Goal: Transaction & Acquisition: Purchase product/service

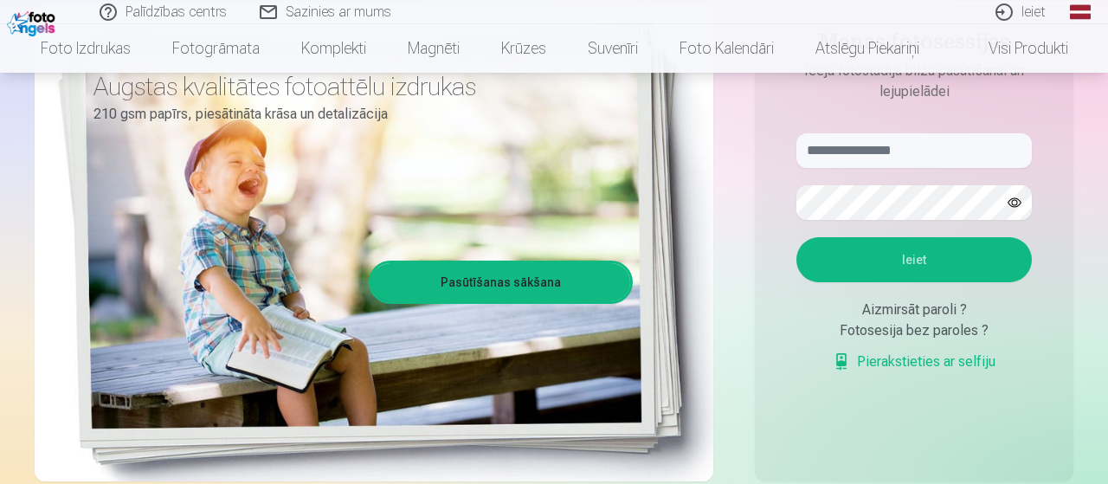
scroll to position [228, 0]
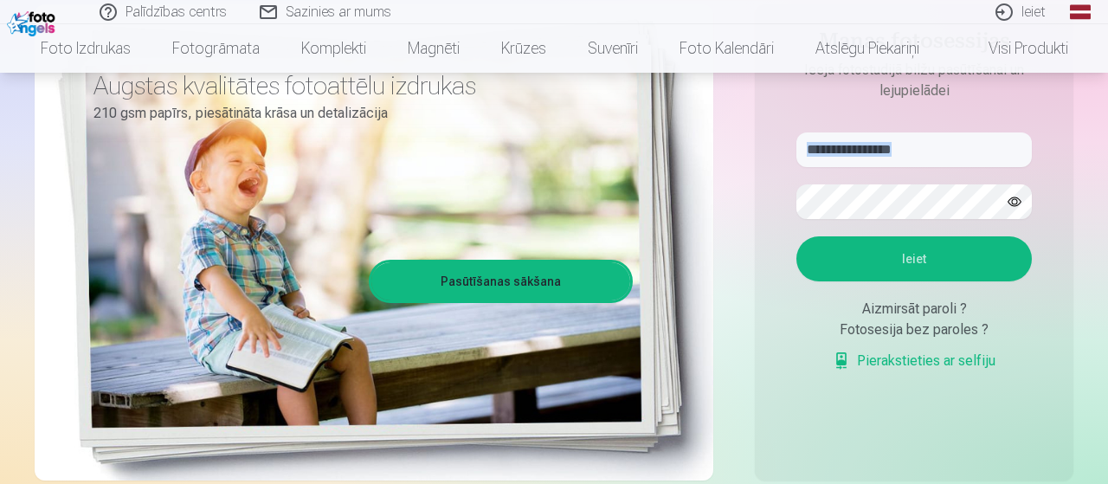
drag, startPoint x: 860, startPoint y: 176, endPoint x: 875, endPoint y: 155, distance: 25.5
click at [875, 155] on form "Ieiet Aizmirsāt paroli ? Fotosesija bez paroles ? Pierakstieties ar selfiju" at bounding box center [914, 260] width 270 height 256
click at [875, 155] on input "text" at bounding box center [913, 149] width 235 height 35
type input "**********"
click at [898, 262] on button "Ieiet" at bounding box center [913, 258] width 235 height 45
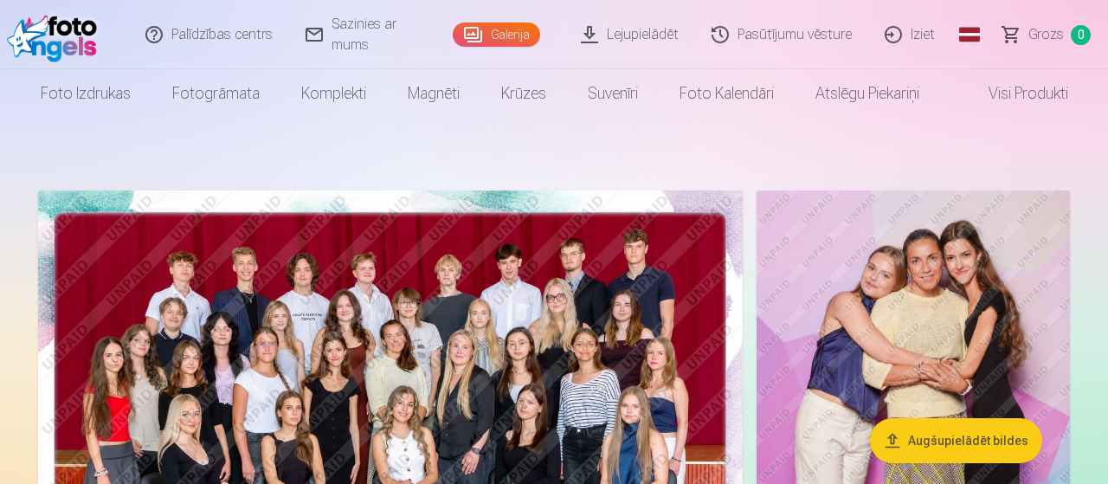
click at [888, 453] on button "Augšupielādēt bildes" at bounding box center [956, 440] width 172 height 45
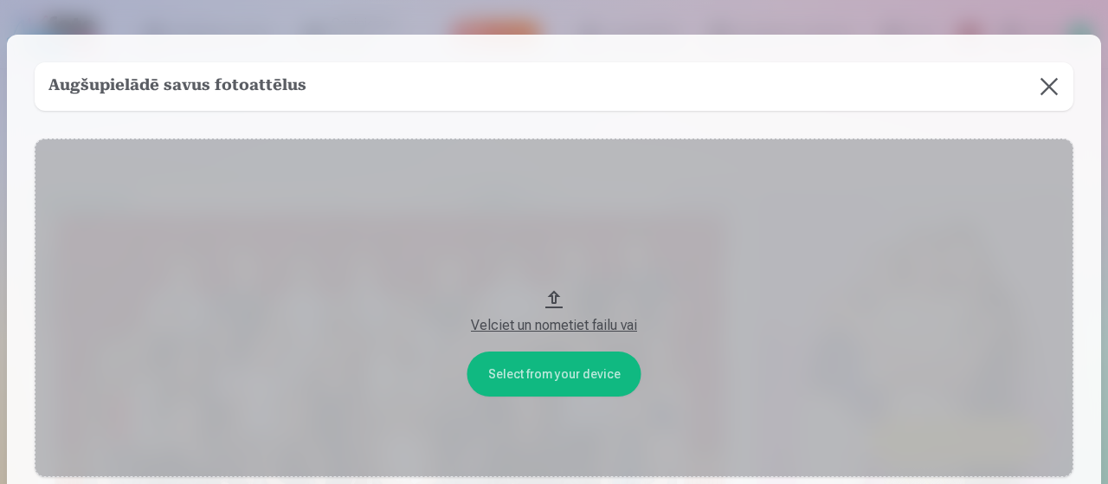
click at [1045, 100] on button at bounding box center [1049, 86] width 48 height 48
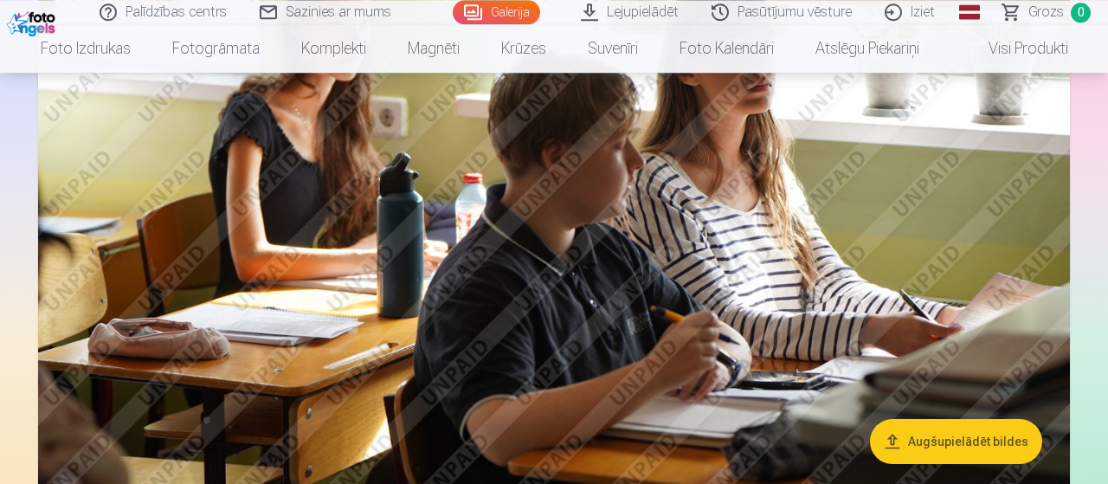
scroll to position [912, 0]
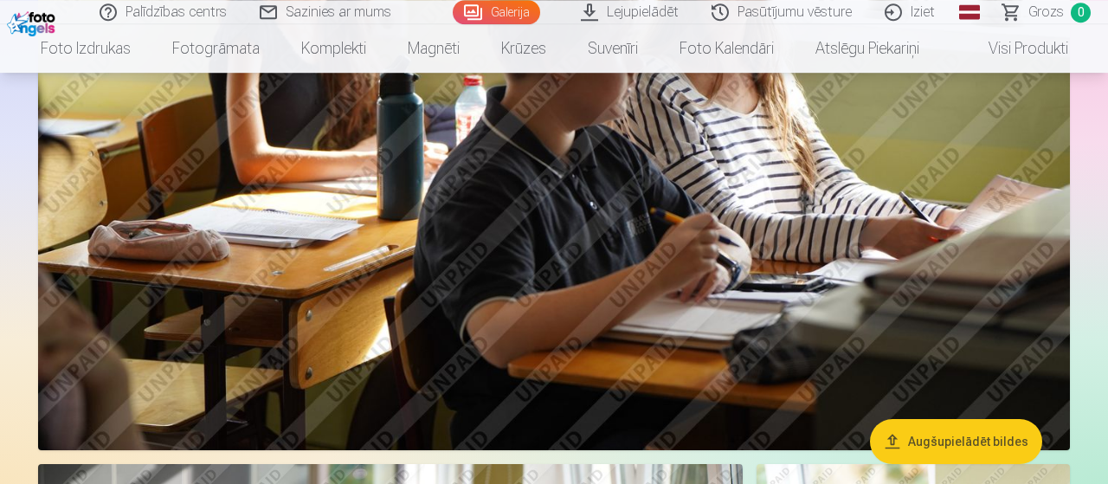
click at [655, 330] on img at bounding box center [554, 105] width 1032 height 687
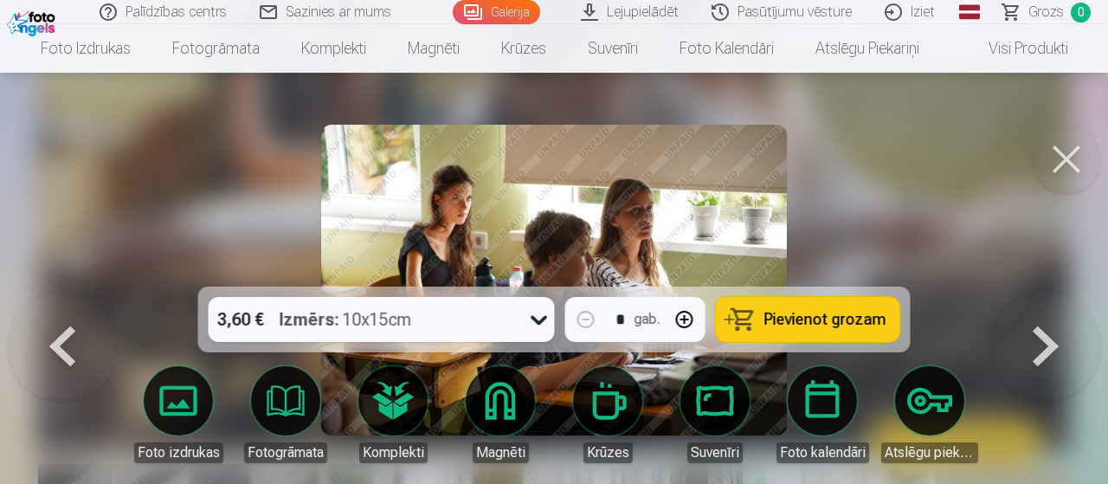
click at [1054, 157] on button at bounding box center [1066, 159] width 69 height 69
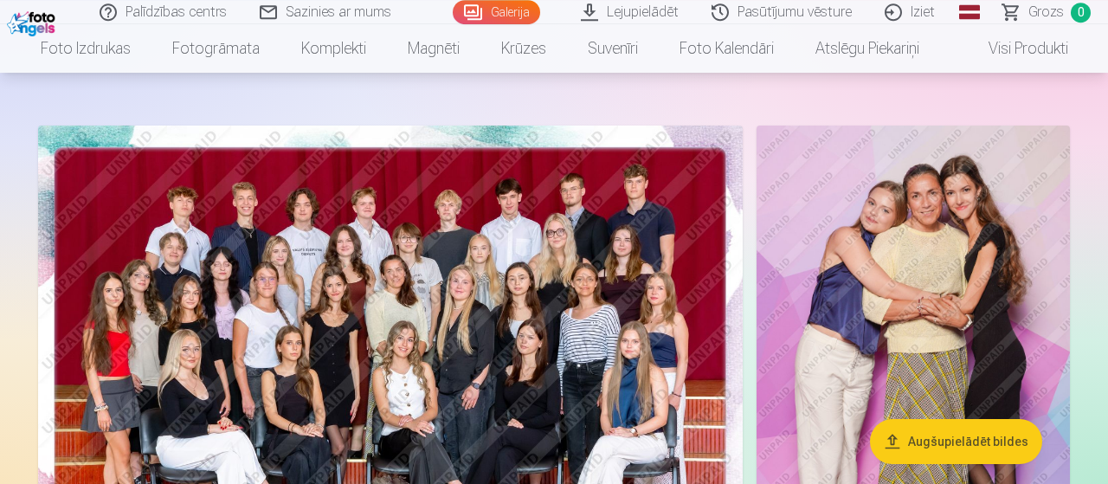
scroll to position [74, 0]
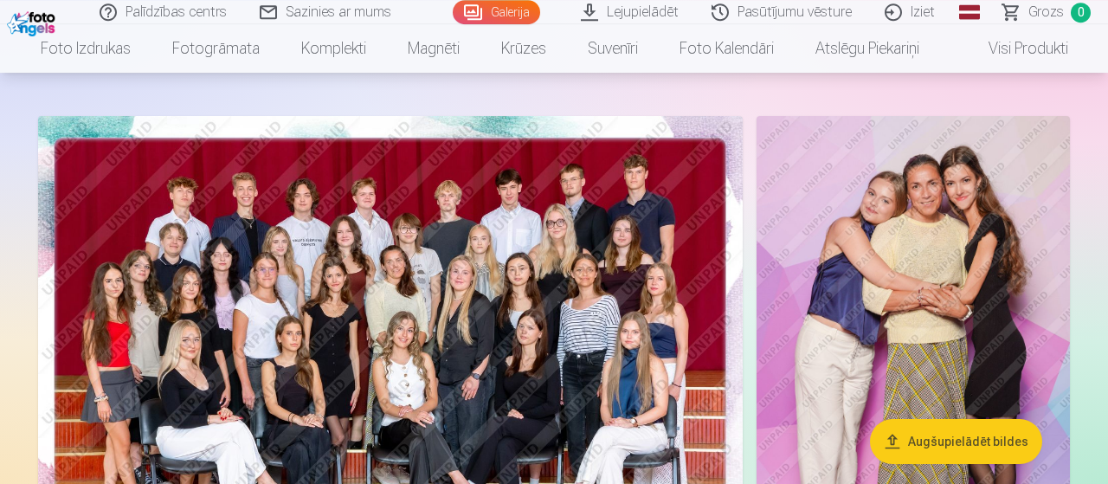
click at [261, 358] on img at bounding box center [390, 351] width 705 height 470
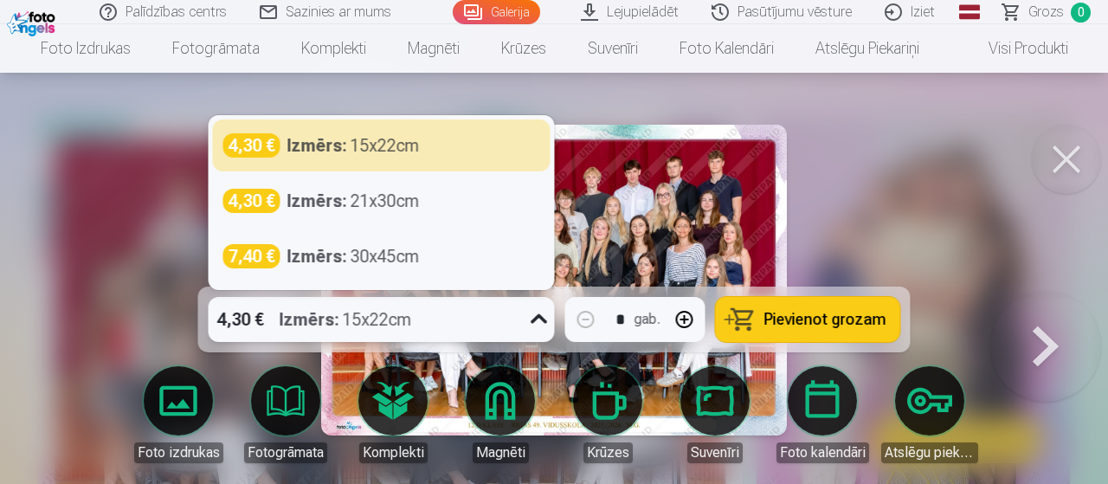
click at [524, 321] on span at bounding box center [523, 319] width 1 height 31
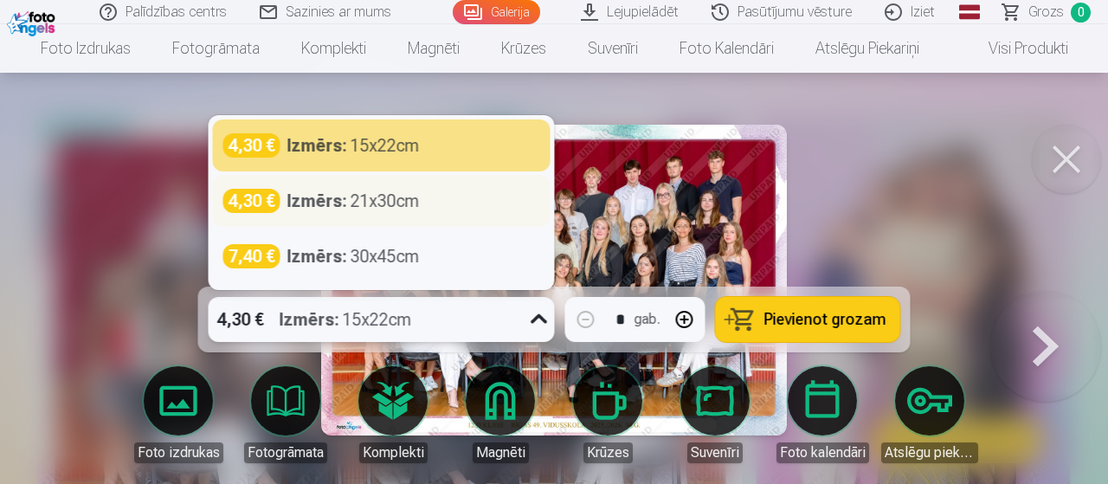
click at [398, 210] on div "Izmērs : 21x30cm" at bounding box center [353, 201] width 132 height 24
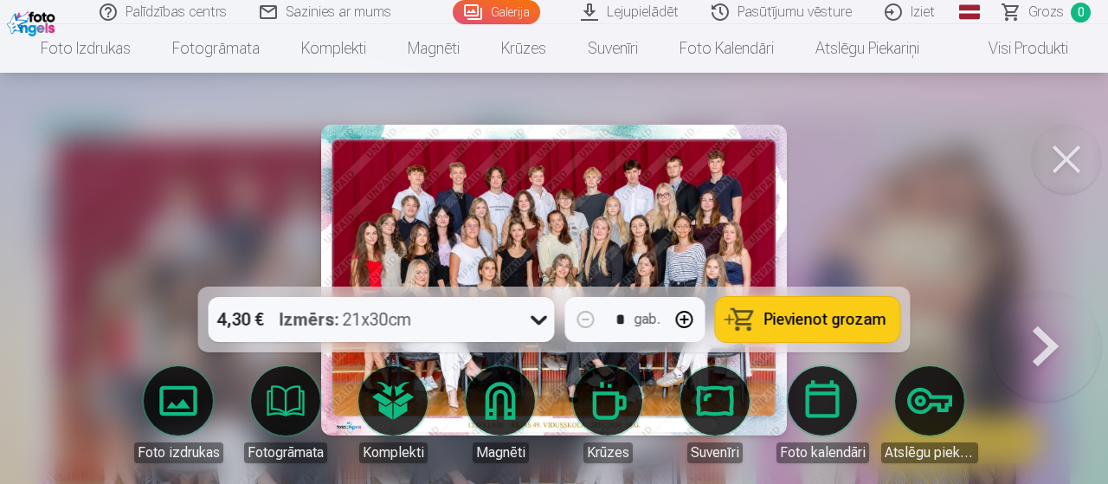
click at [812, 319] on span "Pievienot grozam" at bounding box center [825, 320] width 122 height 16
click at [1029, 291] on button at bounding box center [1045, 291] width 111 height 0
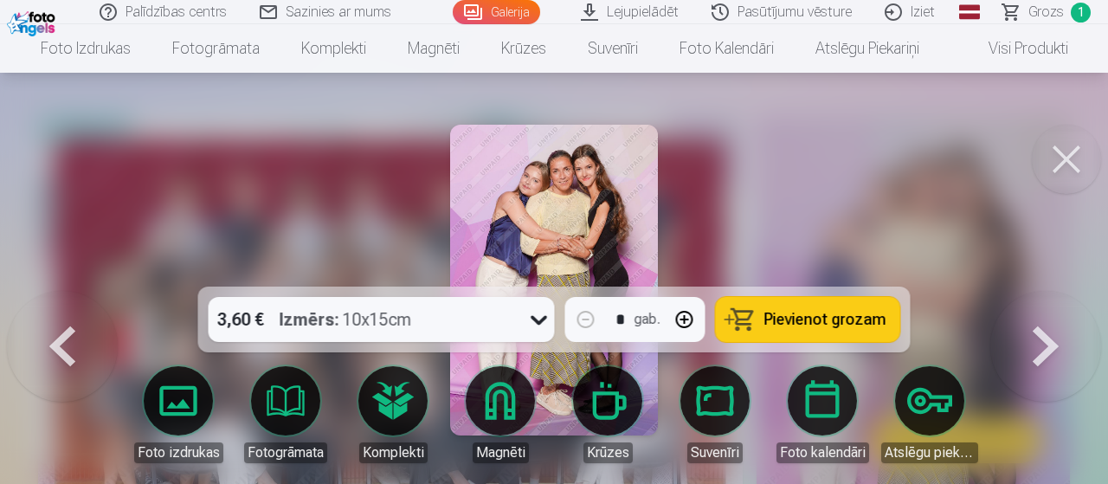
click at [1004, 409] on div at bounding box center [554, 242] width 1108 height 484
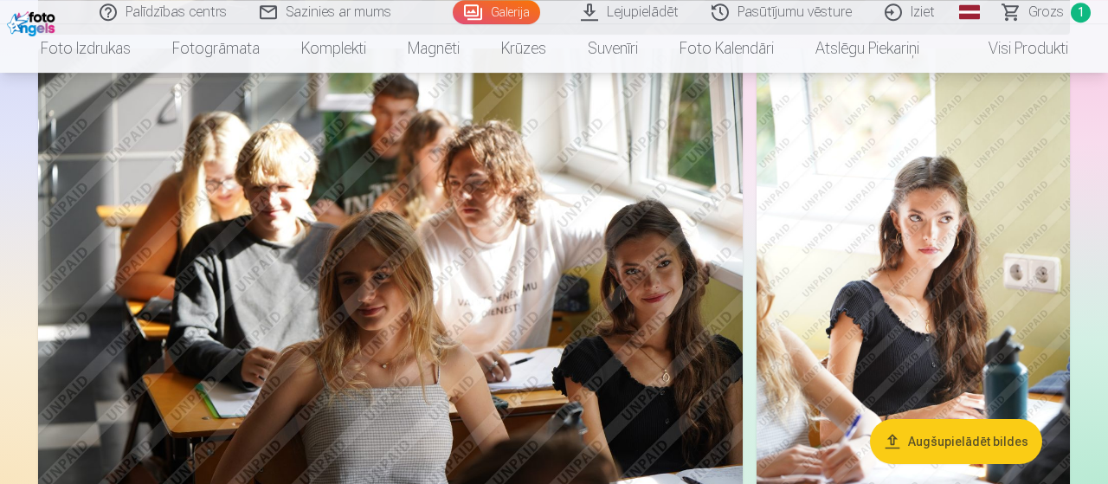
scroll to position [1333, 0]
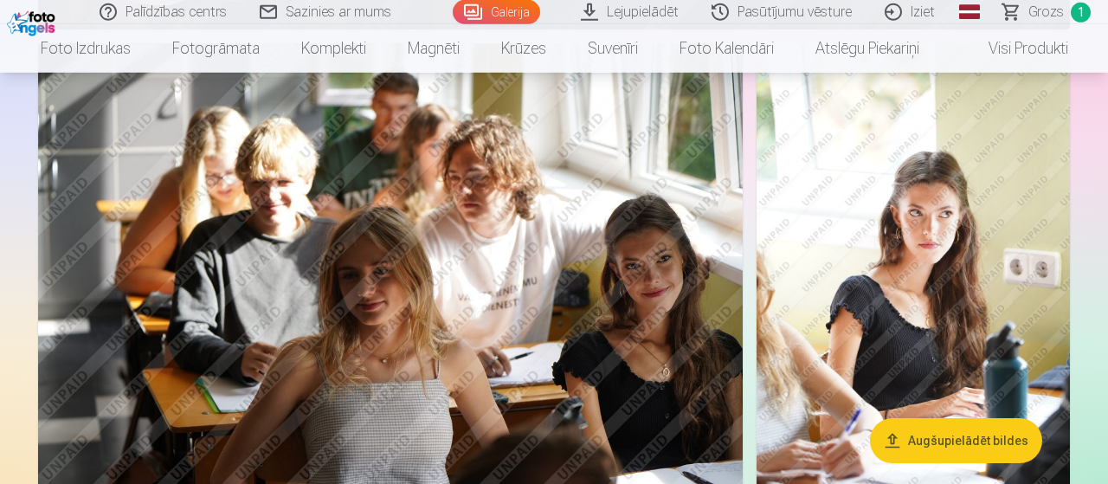
click at [396, 216] on img at bounding box center [390, 278] width 705 height 470
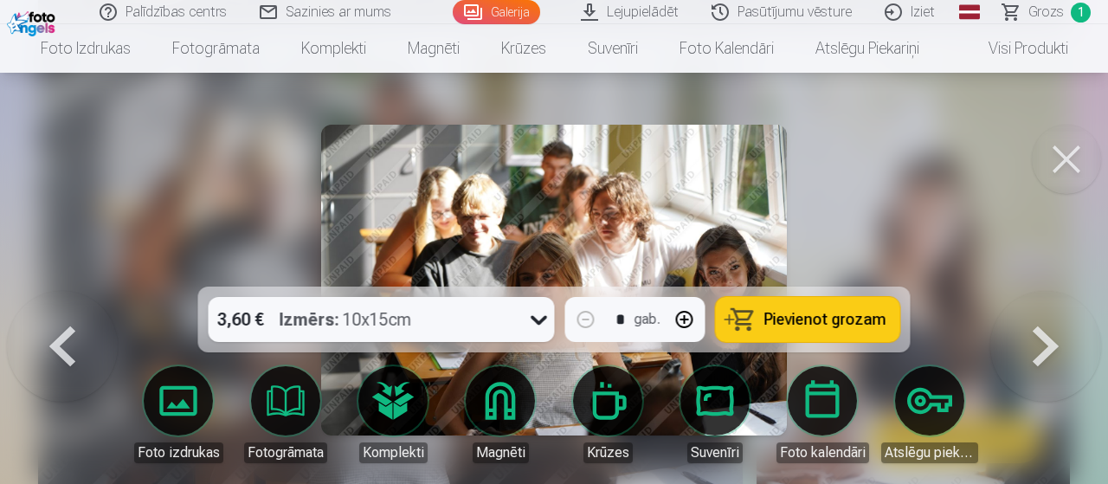
click at [855, 321] on span "Pievienot grozam" at bounding box center [825, 320] width 122 height 16
click at [1050, 145] on button at bounding box center [1066, 159] width 69 height 69
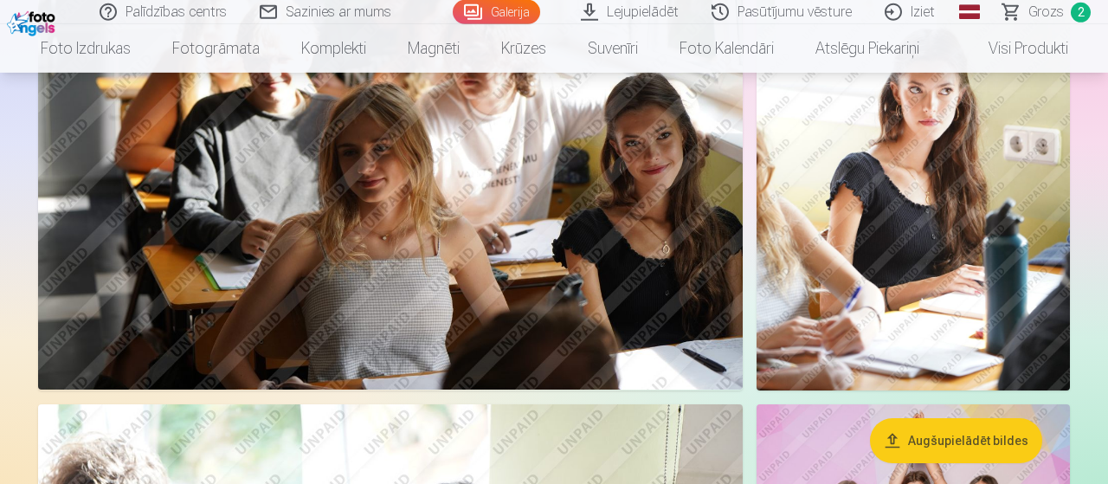
scroll to position [1417, 0]
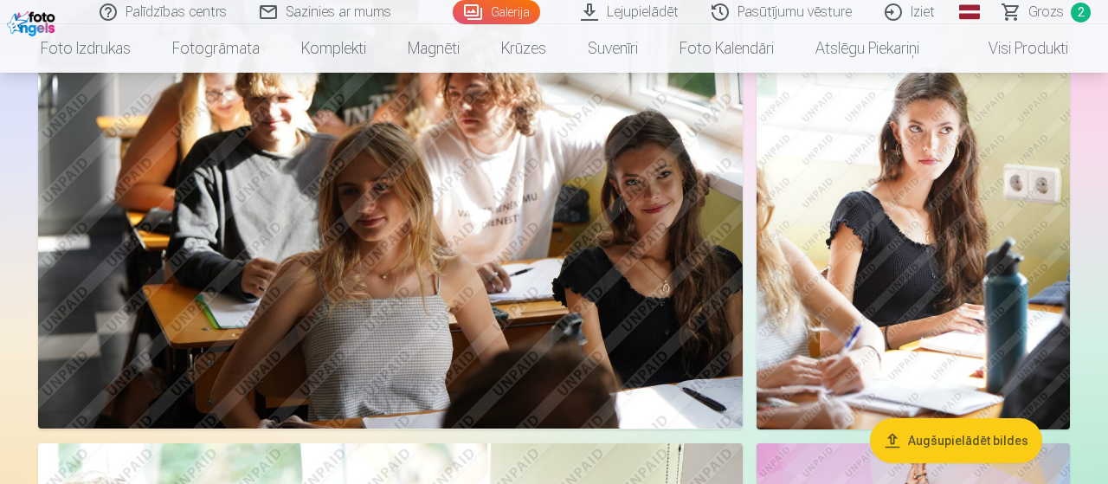
click at [972, 248] on img at bounding box center [912, 194] width 313 height 470
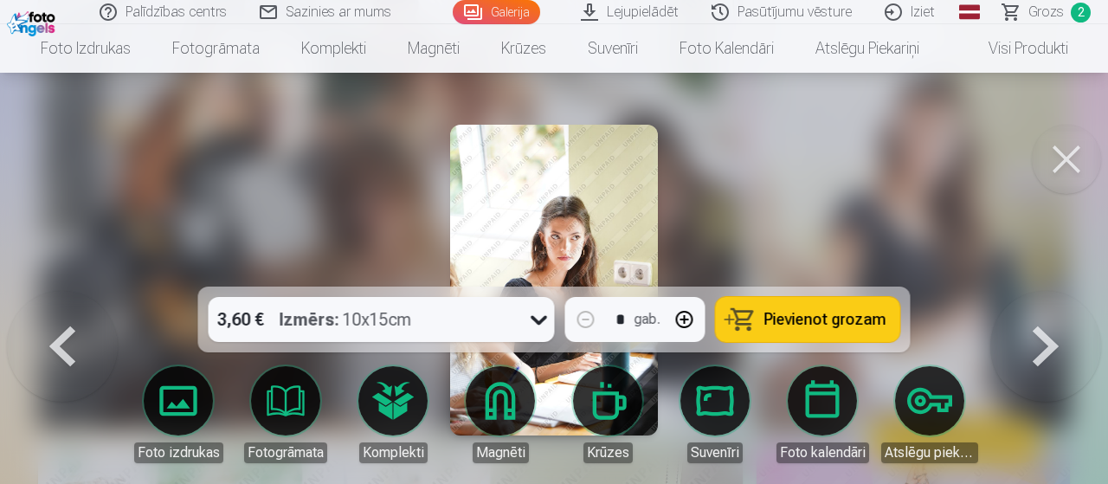
click at [795, 302] on button "Pievienot grozam" at bounding box center [808, 319] width 184 height 45
click at [1081, 163] on button at bounding box center [1066, 159] width 69 height 69
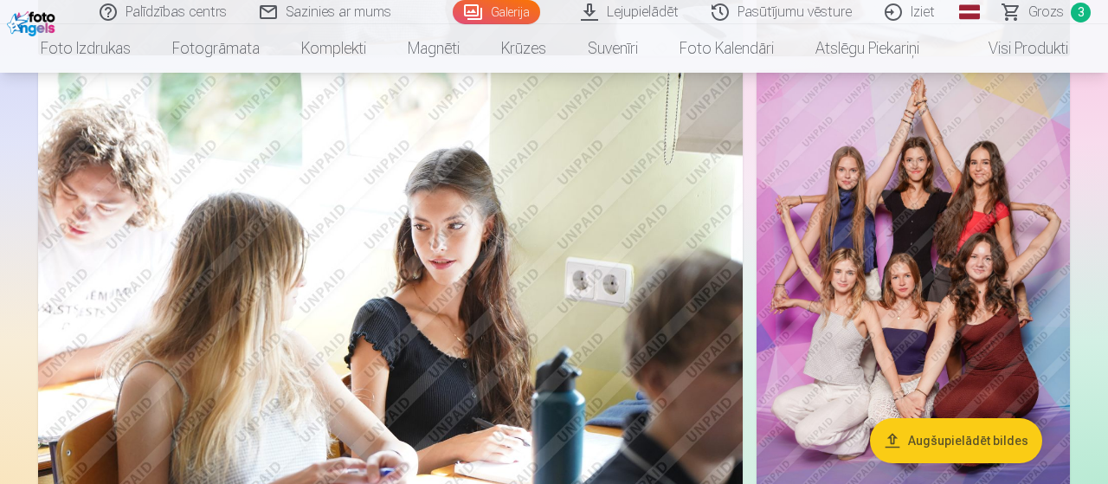
scroll to position [1790, 0]
click at [929, 295] on img at bounding box center [912, 305] width 313 height 470
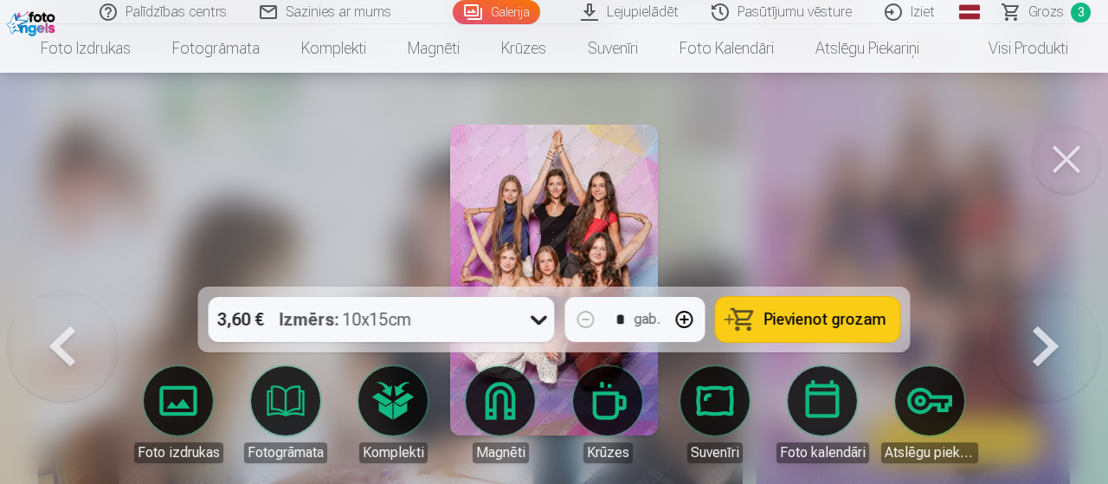
click at [846, 319] on span "Pievienot grozam" at bounding box center [825, 320] width 122 height 16
click at [1042, 154] on button at bounding box center [1066, 159] width 69 height 69
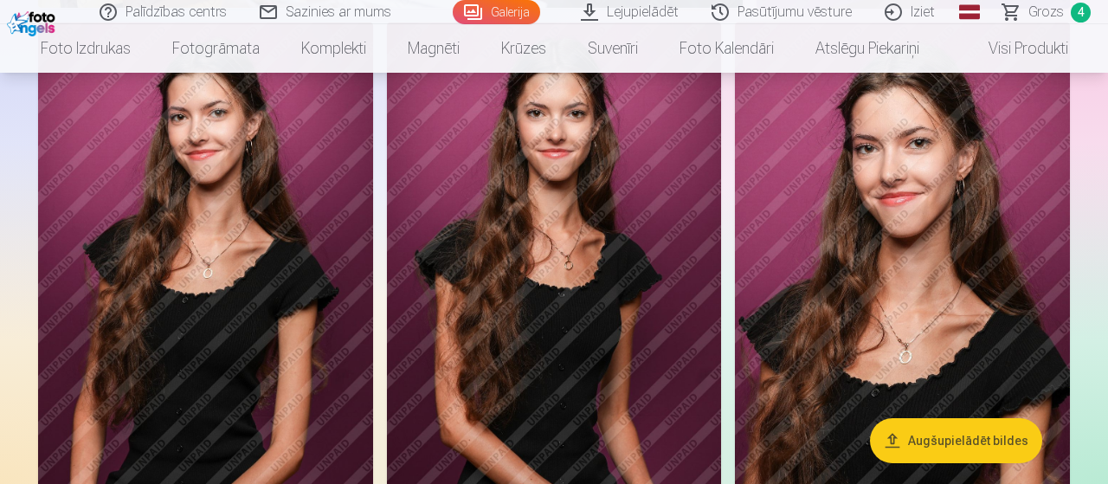
scroll to position [2319, 0]
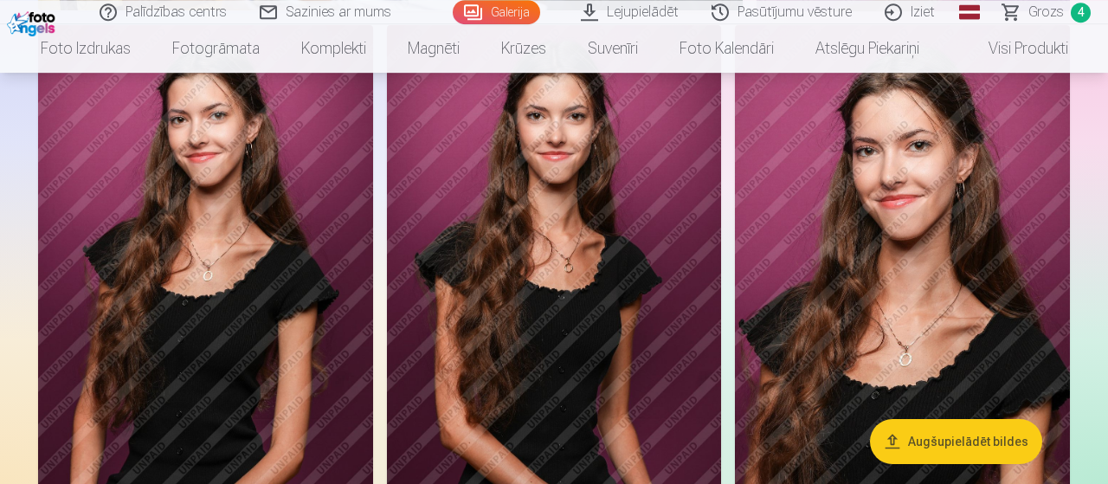
click at [273, 277] on img at bounding box center [205, 276] width 335 height 502
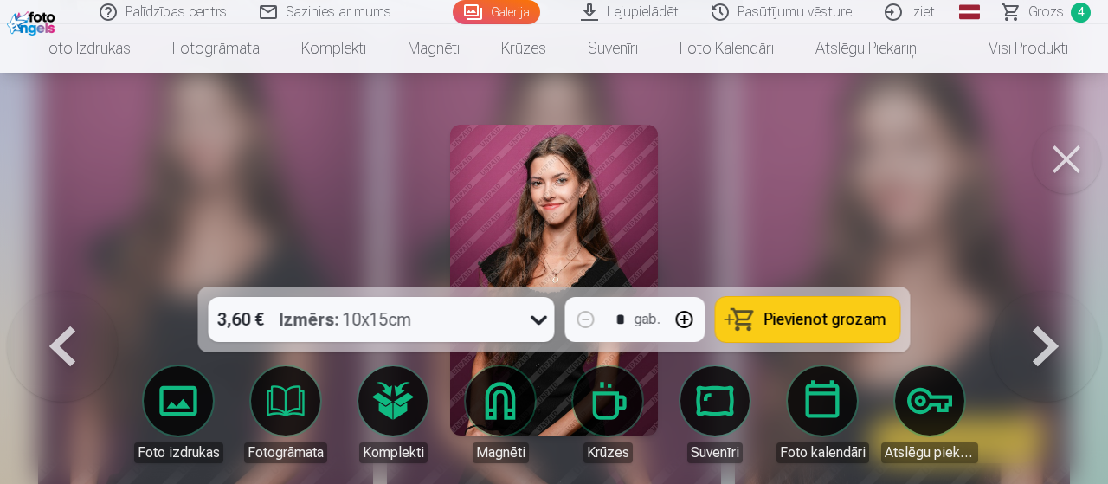
click at [809, 302] on button "Pievienot grozam" at bounding box center [808, 319] width 184 height 45
click at [1046, 176] on button at bounding box center [1066, 159] width 69 height 69
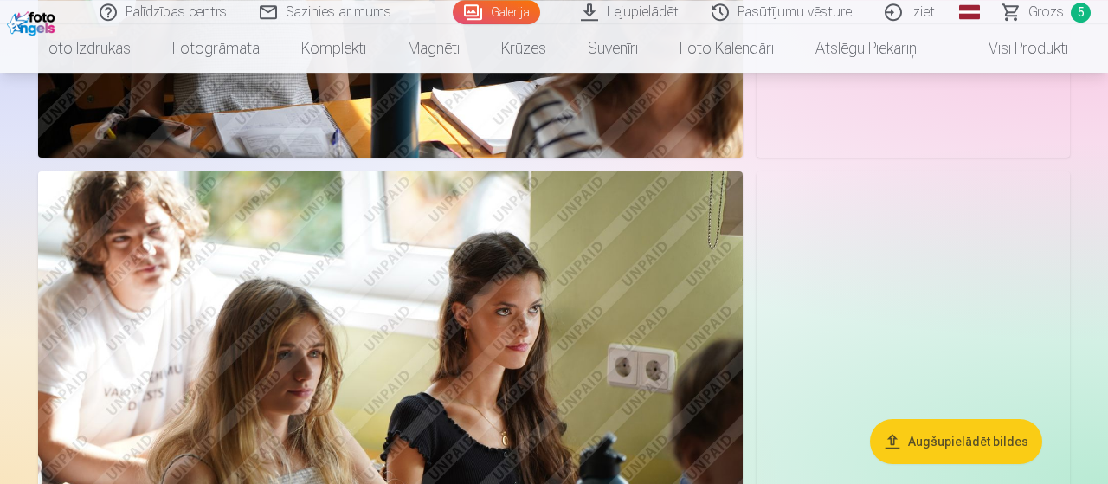
scroll to position [4578, 0]
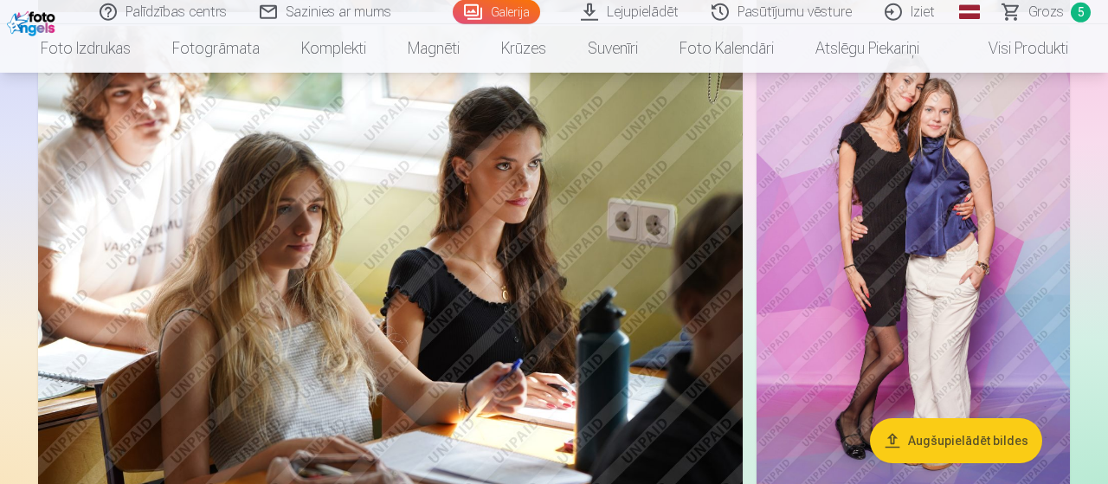
click at [300, 364] on img at bounding box center [390, 261] width 705 height 470
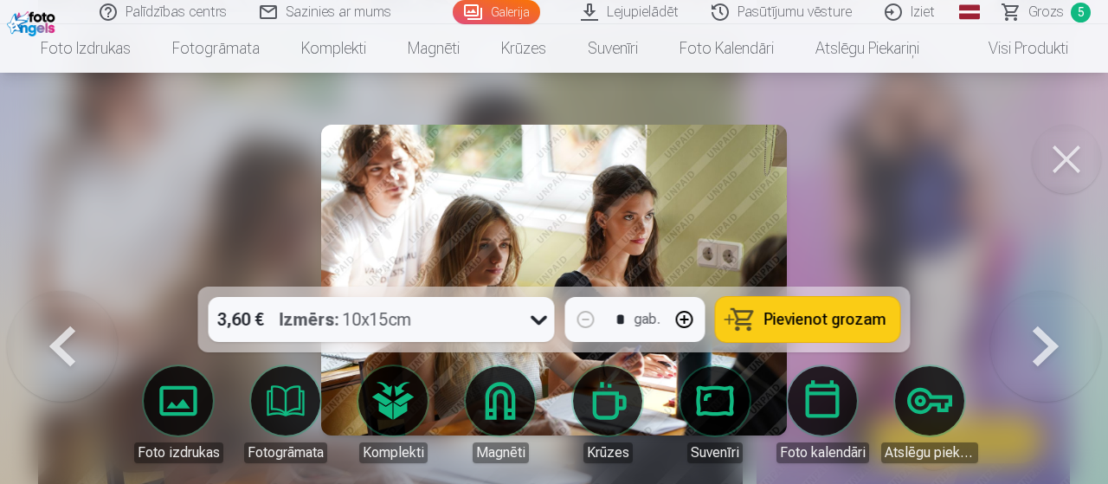
click at [878, 302] on button "Pievienot grozam" at bounding box center [808, 319] width 184 height 45
click at [1062, 150] on button at bounding box center [1066, 159] width 69 height 69
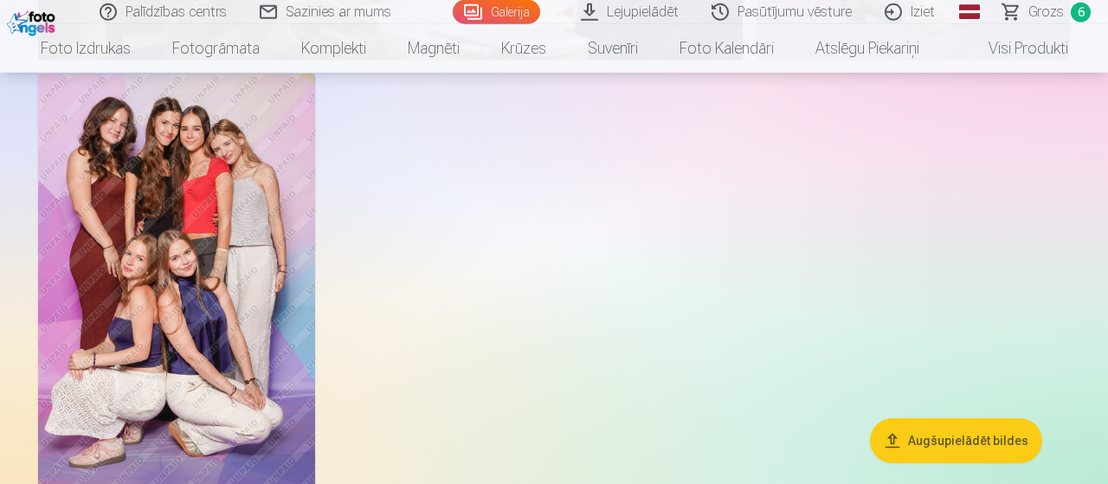
scroll to position [5016, 0]
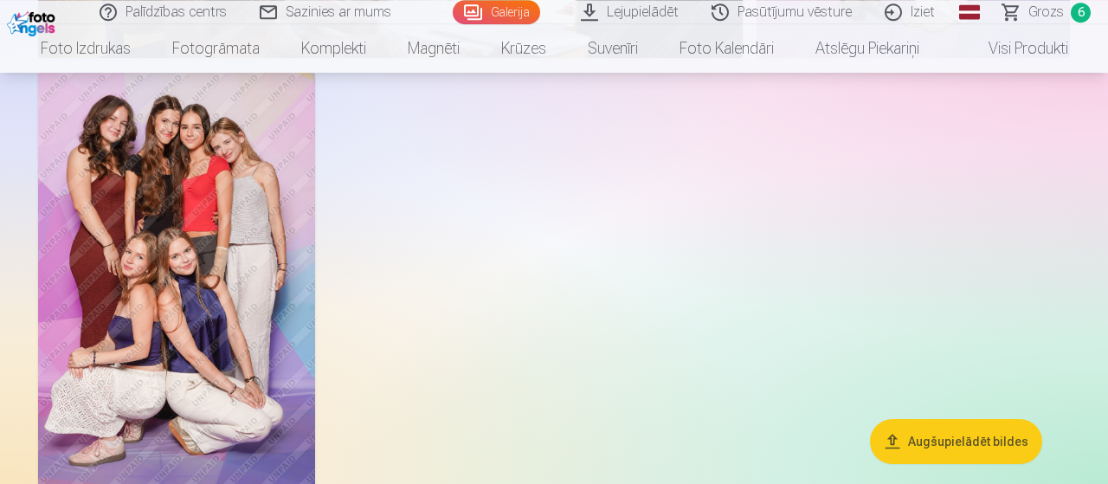
click at [112, 283] on img at bounding box center [176, 279] width 277 height 415
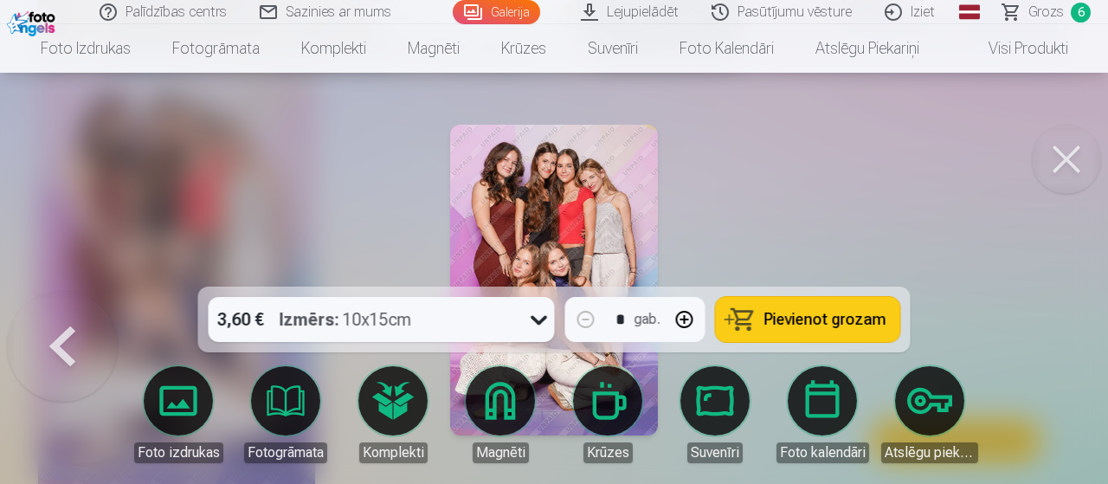
click at [804, 300] on button "Pievienot grozam" at bounding box center [808, 319] width 184 height 45
click at [1060, 174] on button at bounding box center [1066, 159] width 69 height 69
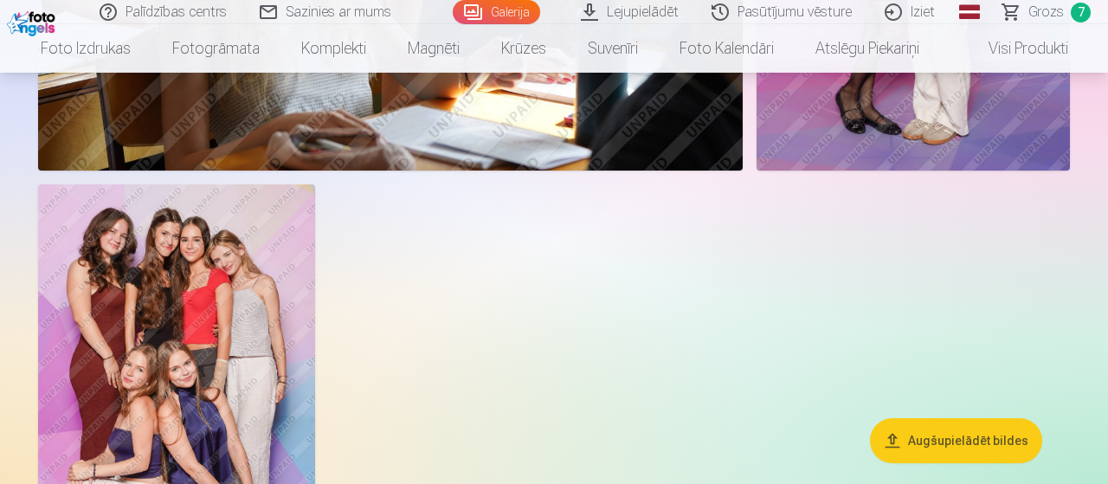
scroll to position [4903, 0]
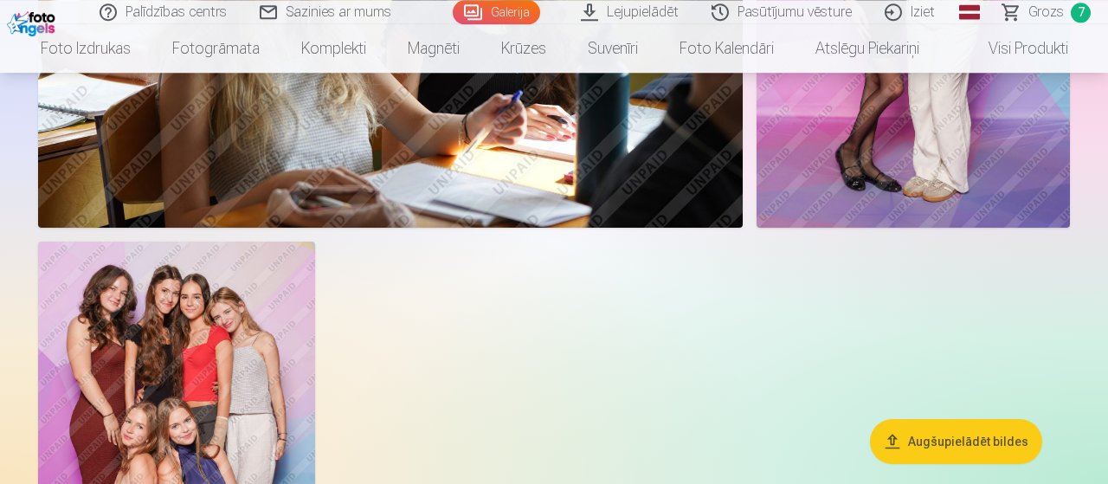
scroll to position [4834, 0]
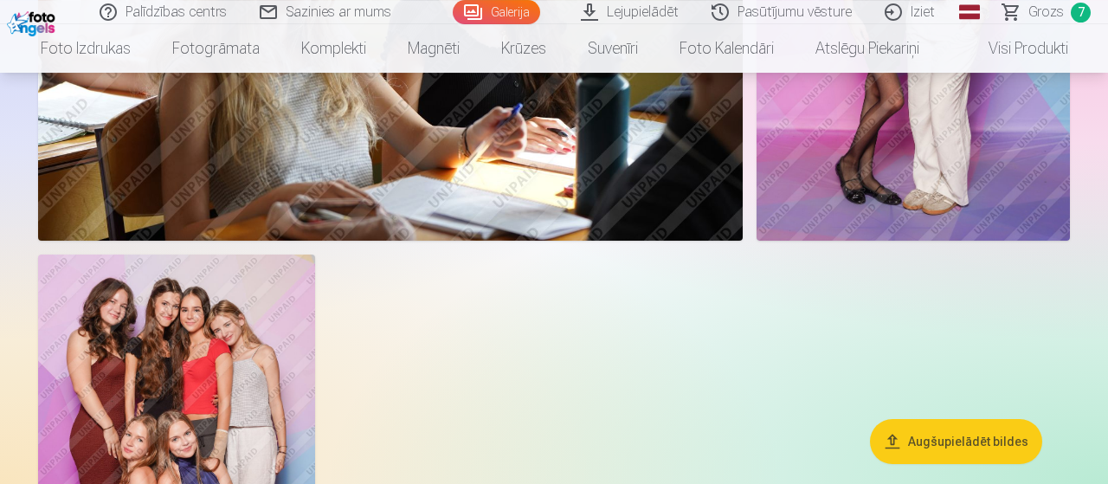
click at [1027, 160] on img at bounding box center [912, 6] width 313 height 470
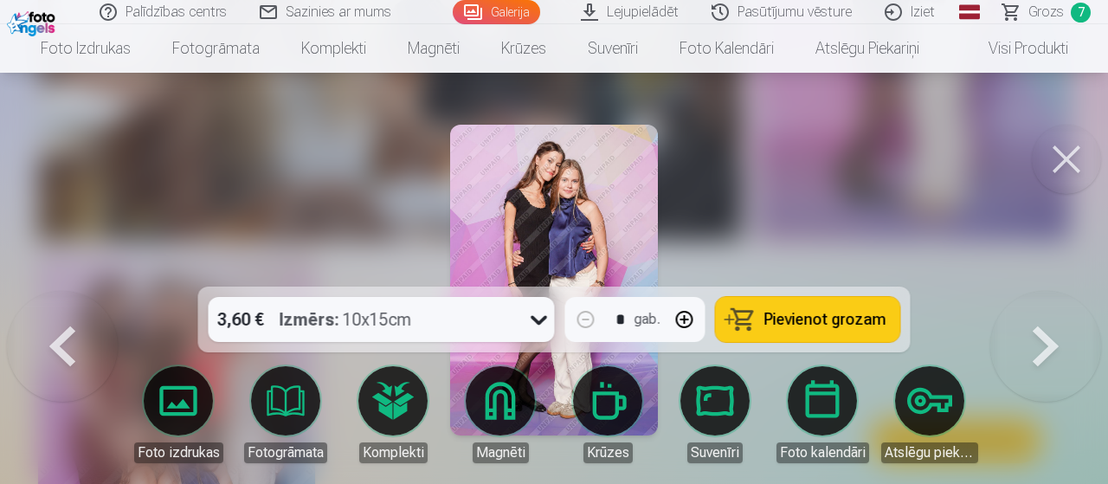
click at [805, 312] on span "Pievienot grozam" at bounding box center [825, 320] width 122 height 16
click at [1049, 3] on span "Grozs" at bounding box center [1045, 12] width 35 height 21
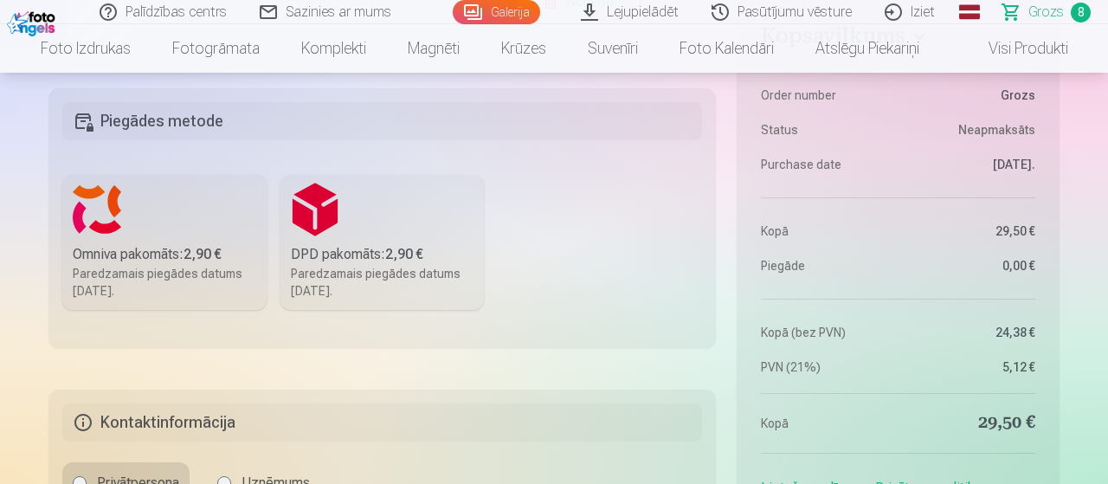
scroll to position [1734, 0]
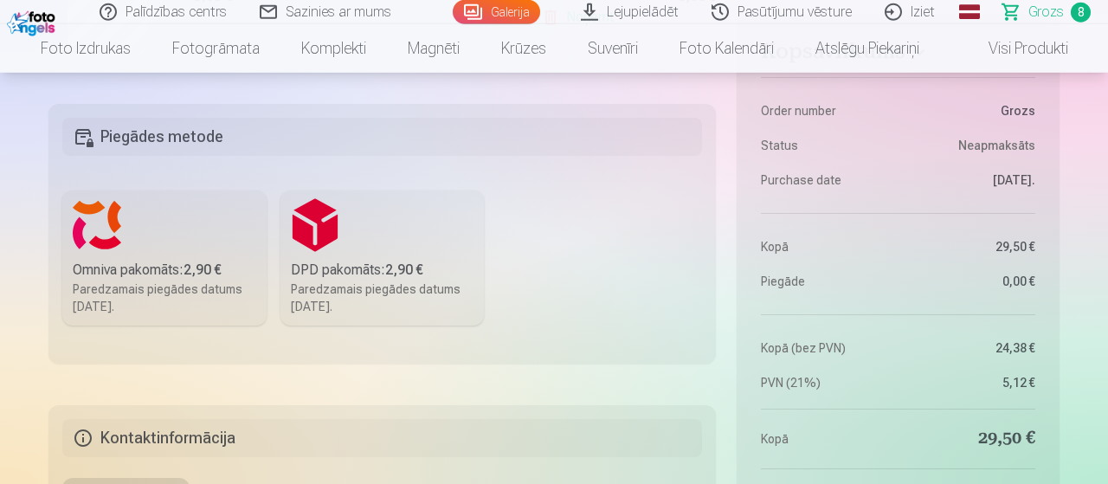
click at [159, 265] on div "Omniva pakomāts : 2,90 €" at bounding box center [164, 270] width 183 height 21
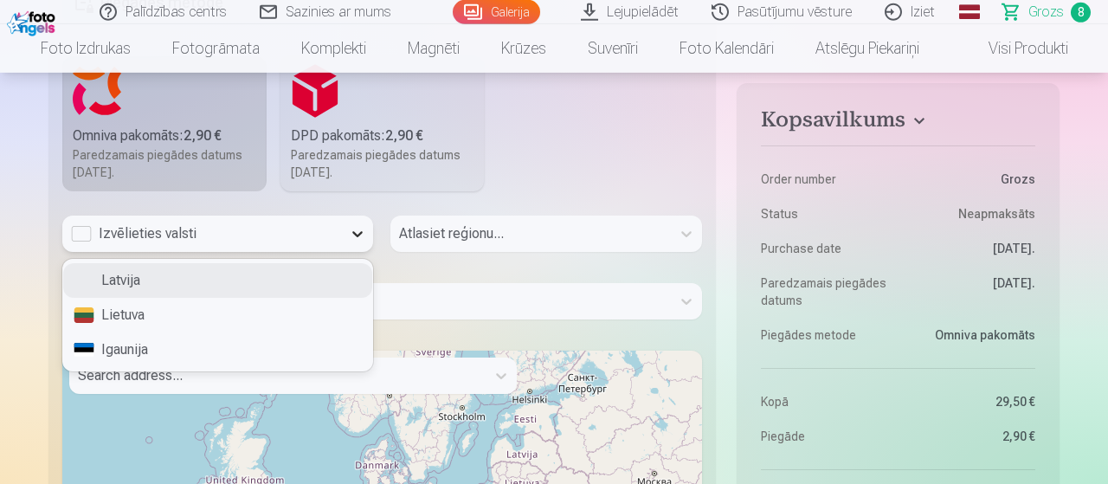
scroll to position [1869, 0]
click at [366, 226] on icon at bounding box center [357, 233] width 17 height 17
click at [304, 274] on div "Latvija" at bounding box center [217, 280] width 309 height 35
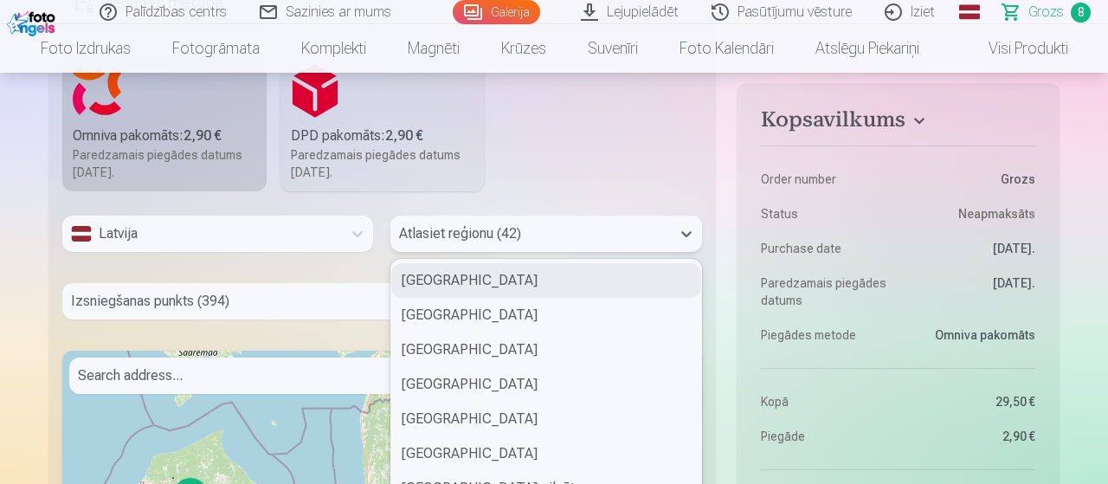
scroll to position [1908, 0]
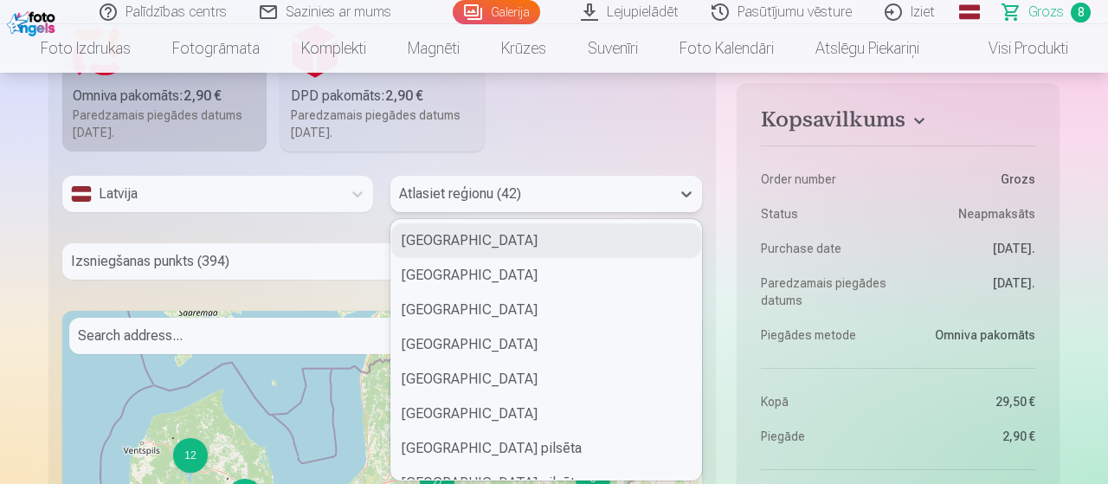
click at [527, 212] on div "42 results available. Use Up and Down to choose options, press Enter to select …" at bounding box center [545, 194] width 311 height 36
type input "*"
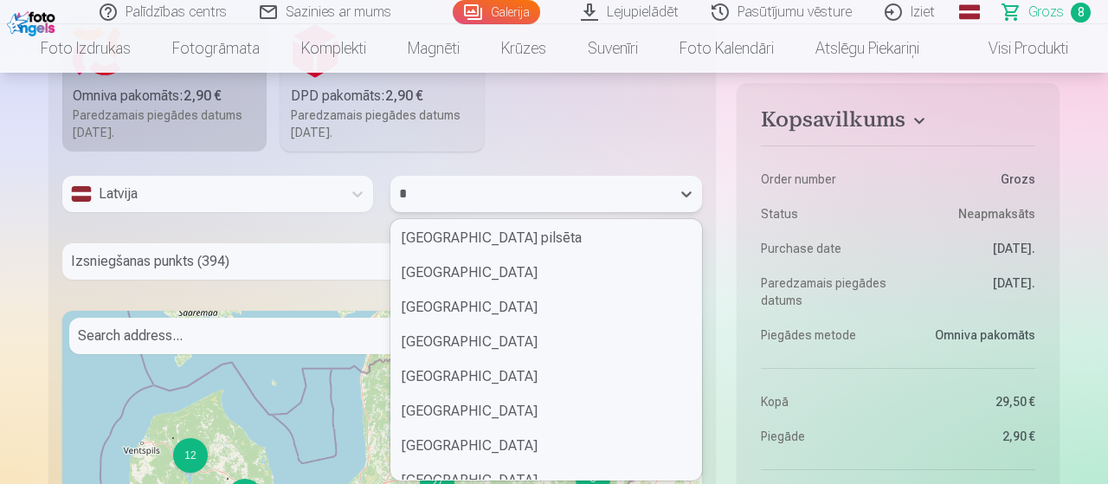
scroll to position [73, 0]
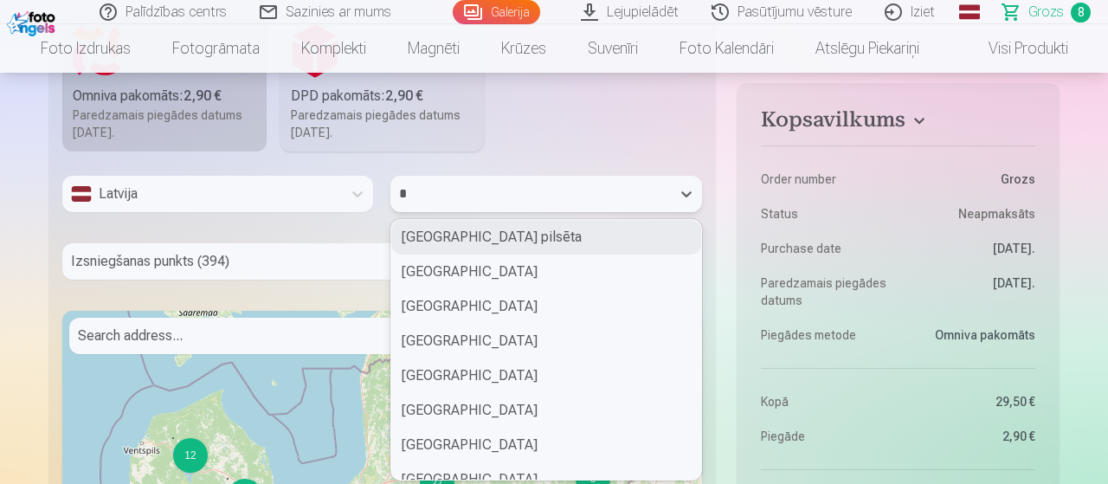
click at [475, 230] on div "Rīgas pilsēta" at bounding box center [545, 237] width 309 height 35
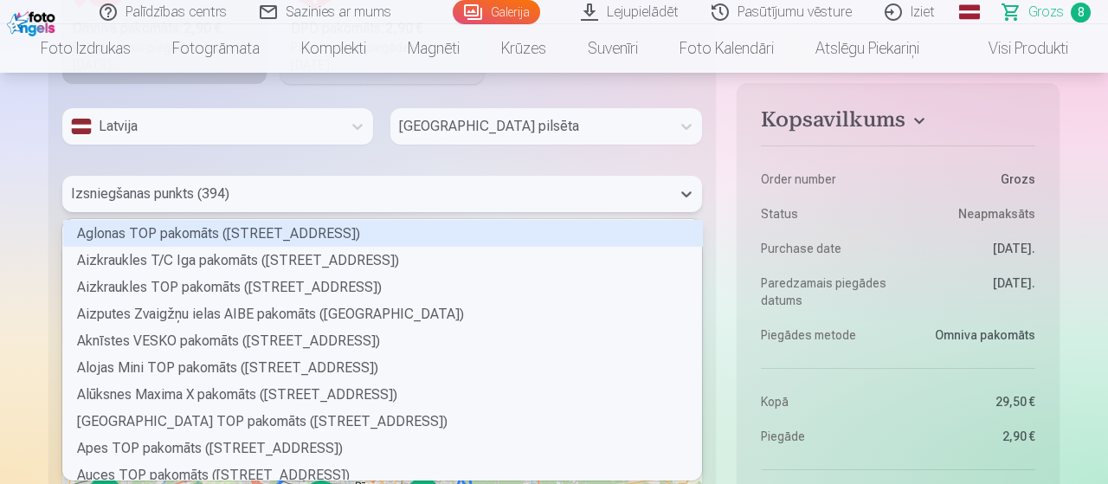
scroll to position [260, 638]
click at [205, 212] on div "394 results available. Use Up and Down to choose options, press Enter to select…" at bounding box center [382, 194] width 640 height 36
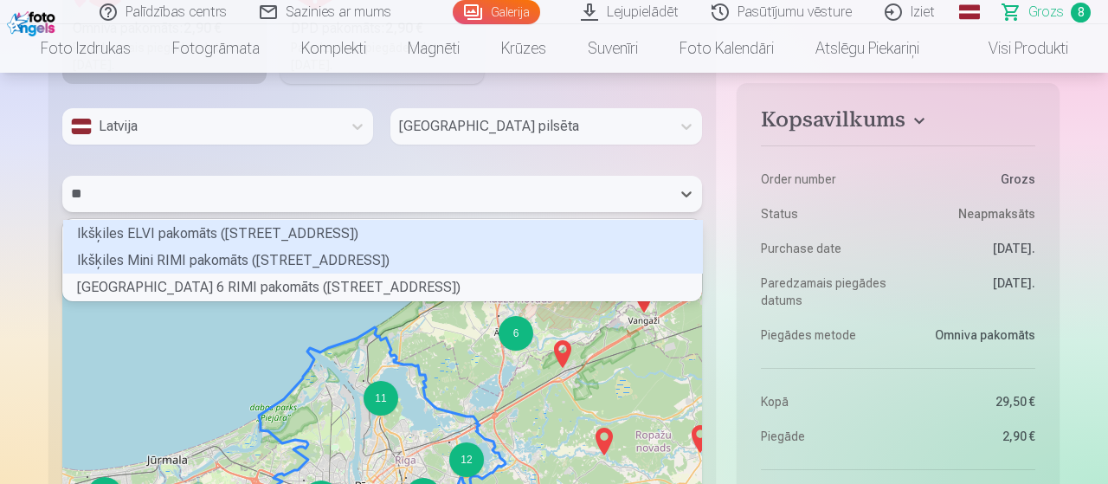
scroll to position [1, 0]
type input "***"
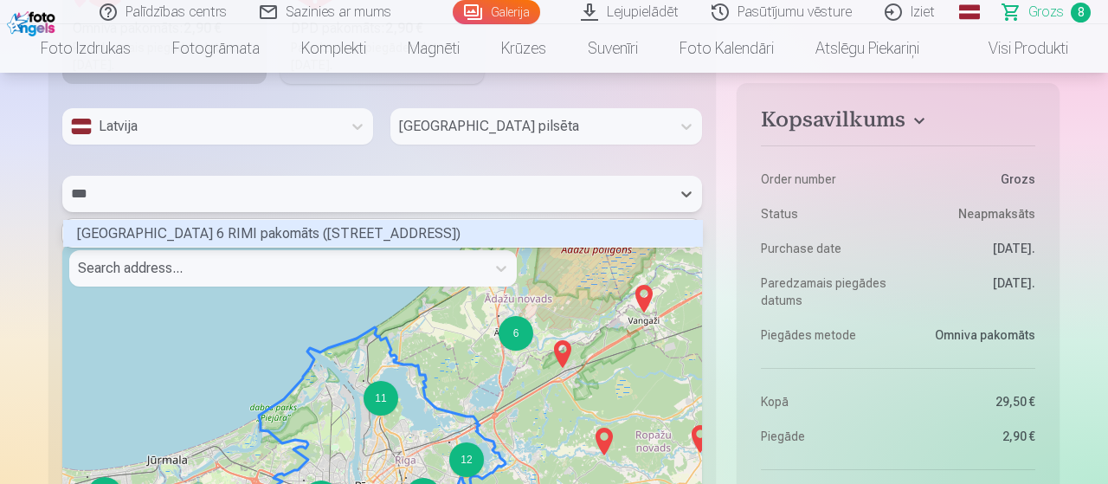
click at [221, 233] on div "Rīgas Ķīšezera ielas 6 RIMI pakomāts (Ķīšezera iela 6)" at bounding box center [383, 233] width 640 height 27
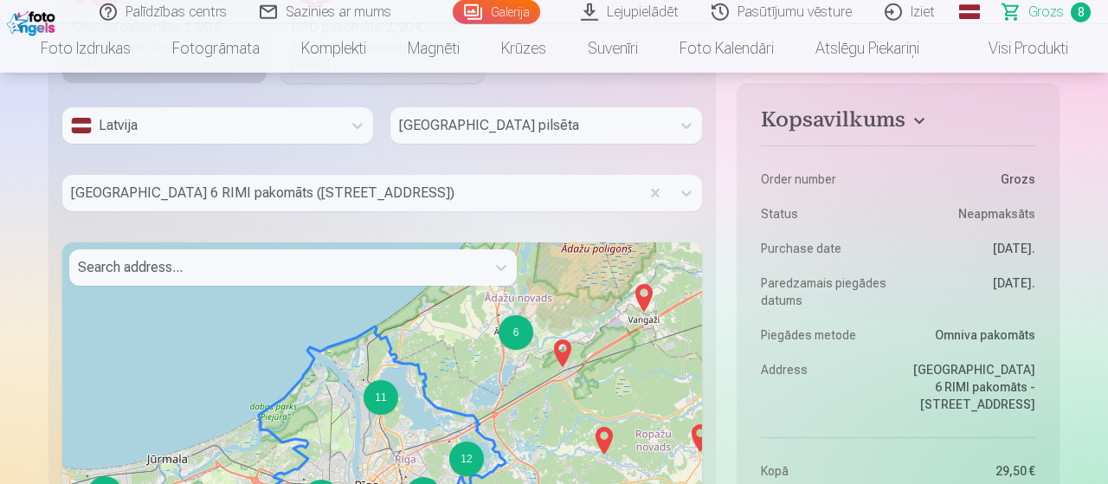
scroll to position [1971, 0]
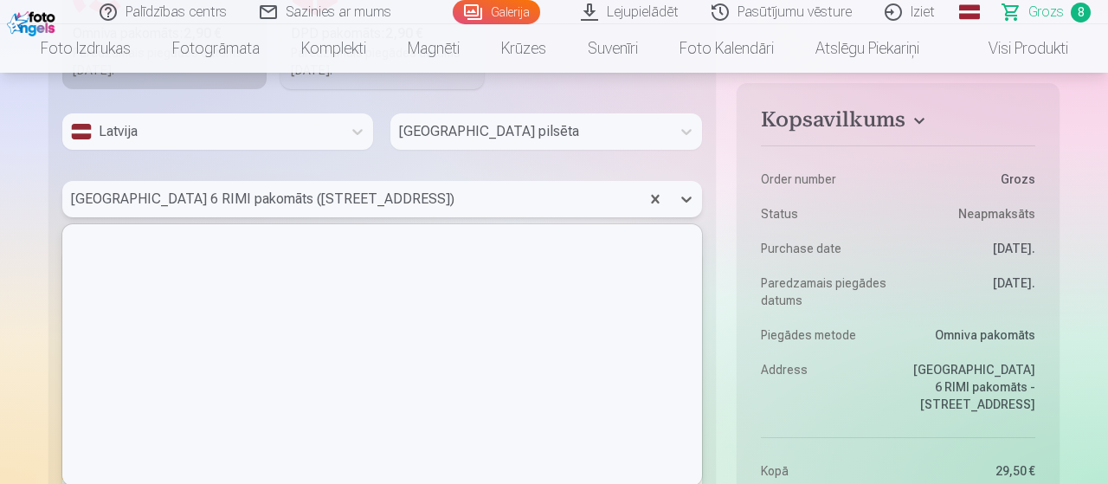
click at [435, 193] on div at bounding box center [351, 199] width 560 height 24
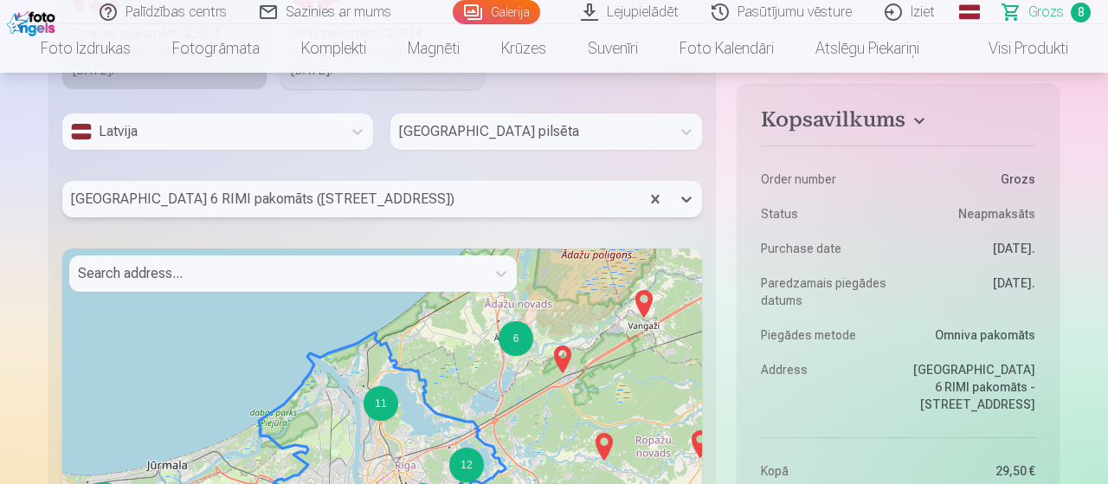
click at [448, 187] on div at bounding box center [351, 199] width 560 height 24
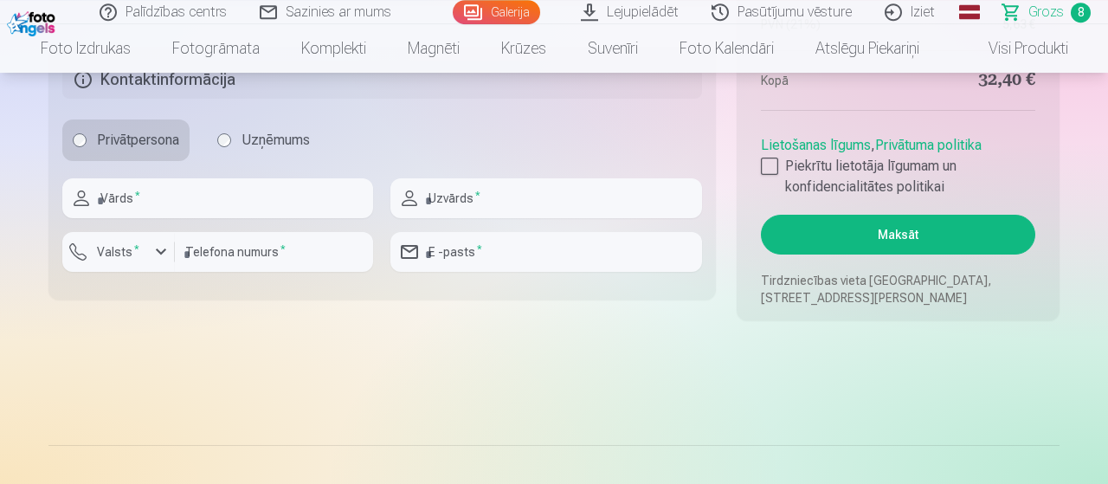
scroll to position [2712, 0]
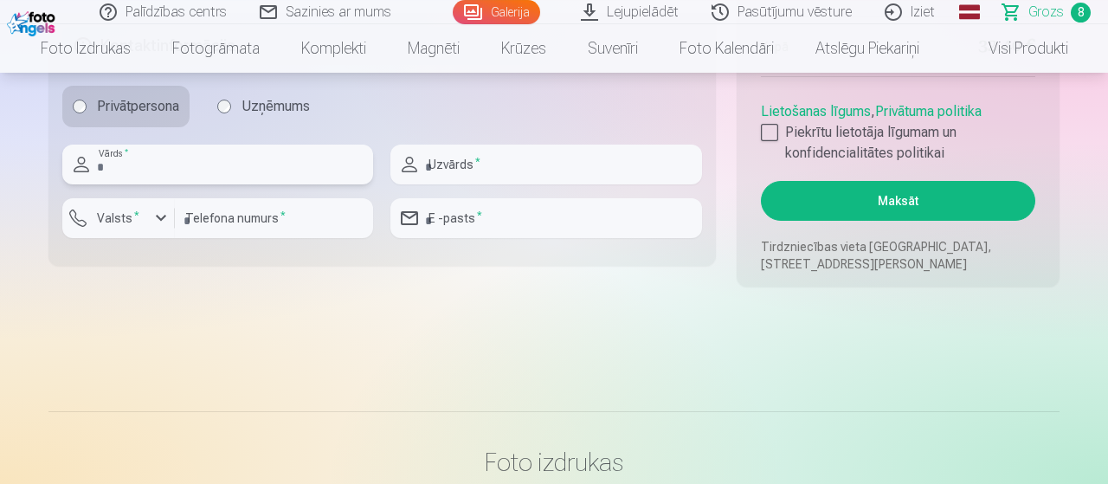
click at [175, 163] on input "text" at bounding box center [217, 165] width 311 height 40
type input "*****"
type input "*******"
click at [160, 214] on div "button" at bounding box center [161, 218] width 21 height 21
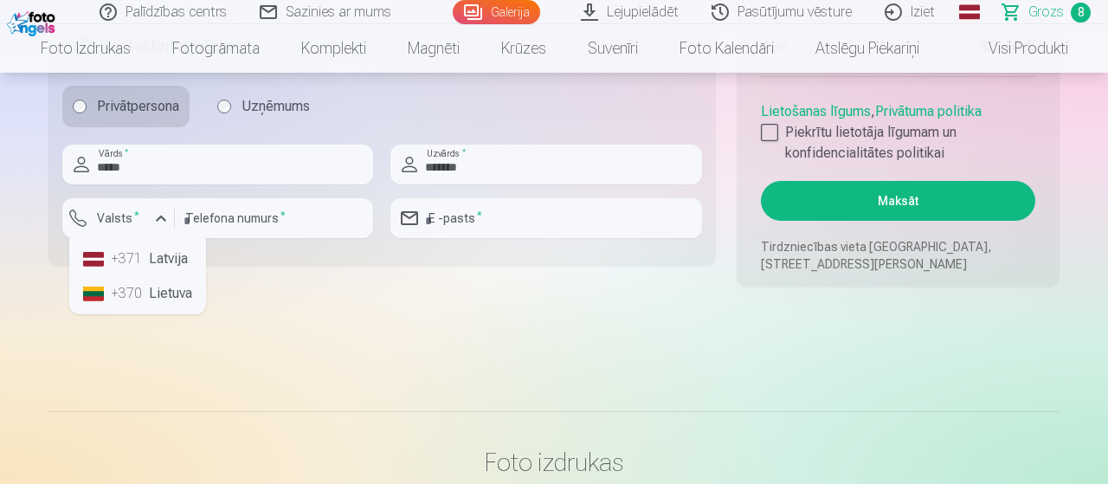
click at [142, 259] on div "+371" at bounding box center [128, 258] width 35 height 21
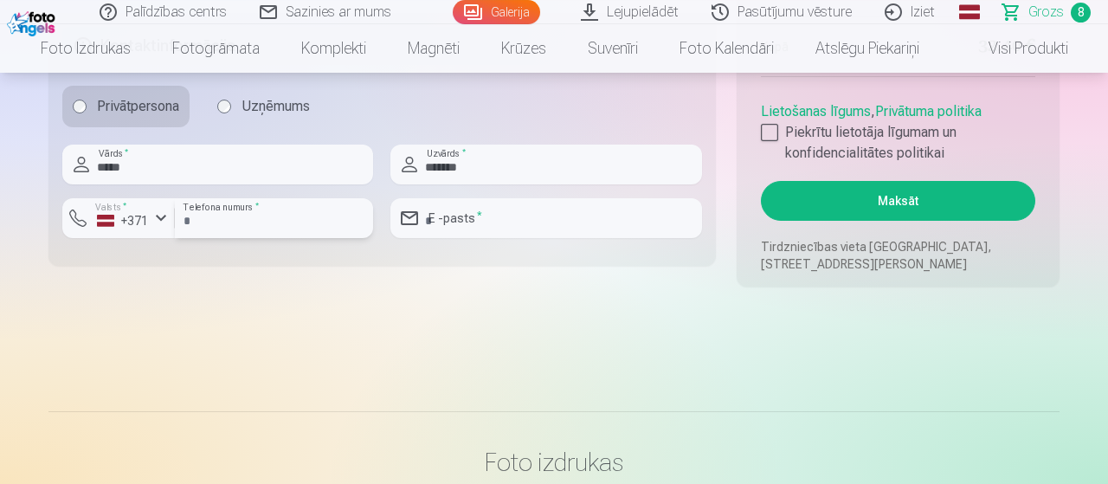
click at [245, 208] on input "number" at bounding box center [274, 218] width 198 height 40
type input "********"
click at [499, 204] on input "email" at bounding box center [545, 218] width 311 height 40
type input "*"
type input "**********"
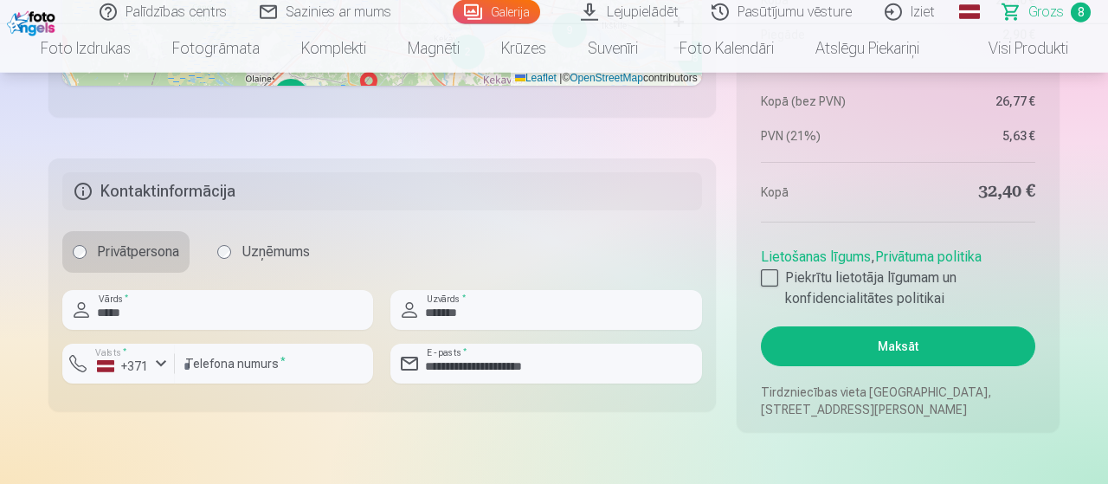
scroll to position [2565, 0]
click at [763, 272] on div at bounding box center [769, 278] width 17 height 17
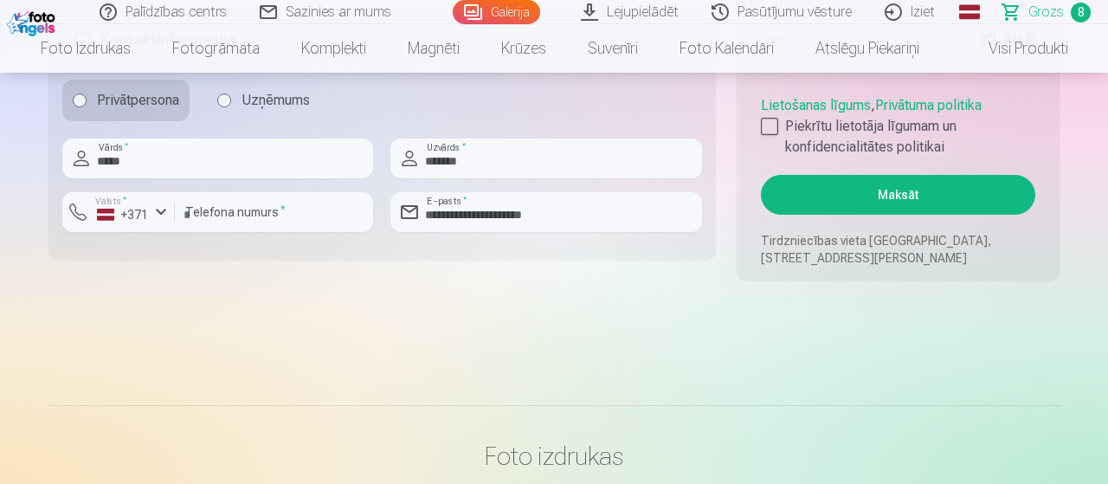
scroll to position [2719, 0]
click at [922, 194] on button "Maksāt" at bounding box center [898, 194] width 274 height 40
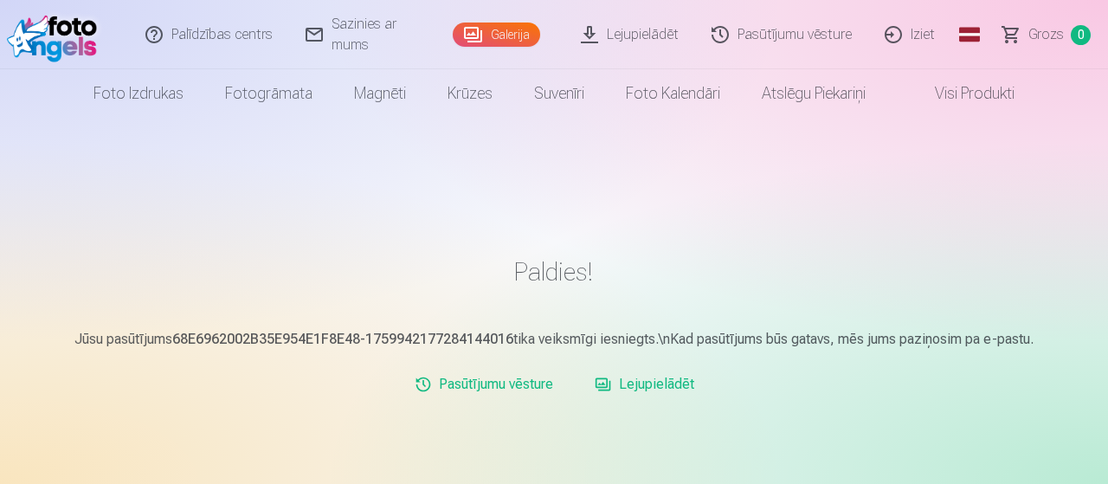
click at [486, 39] on link "Galerija" at bounding box center [496, 35] width 87 height 24
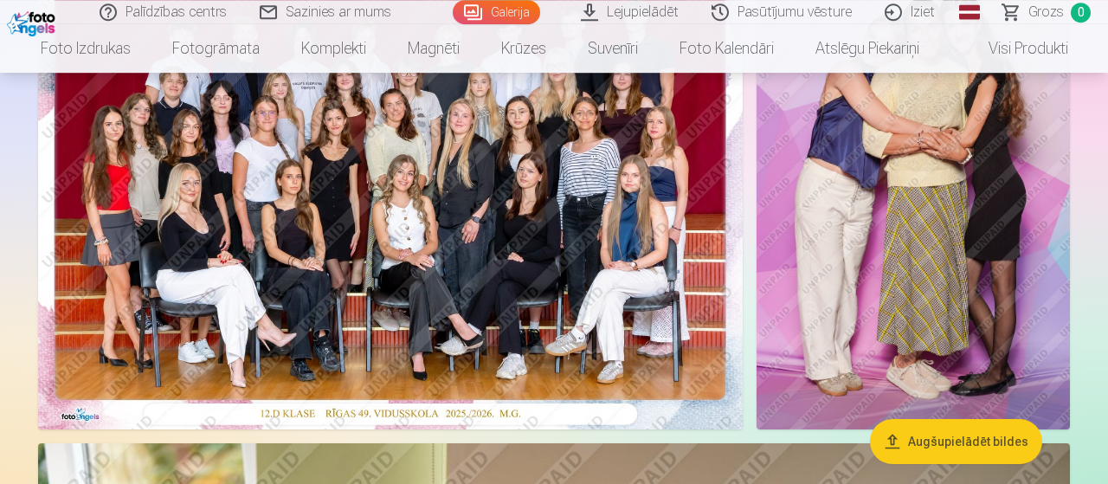
scroll to position [232, 0]
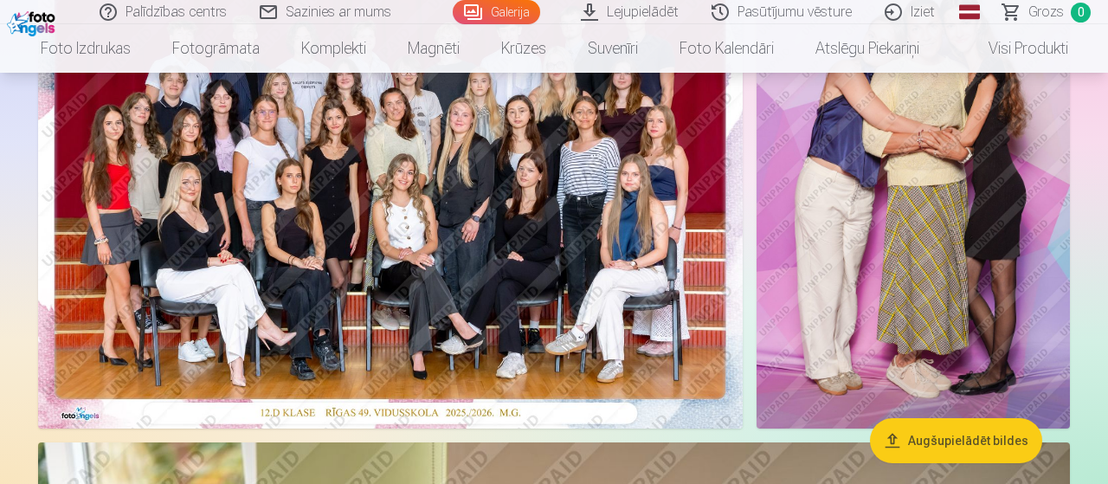
click at [455, 225] on img at bounding box center [390, 193] width 705 height 470
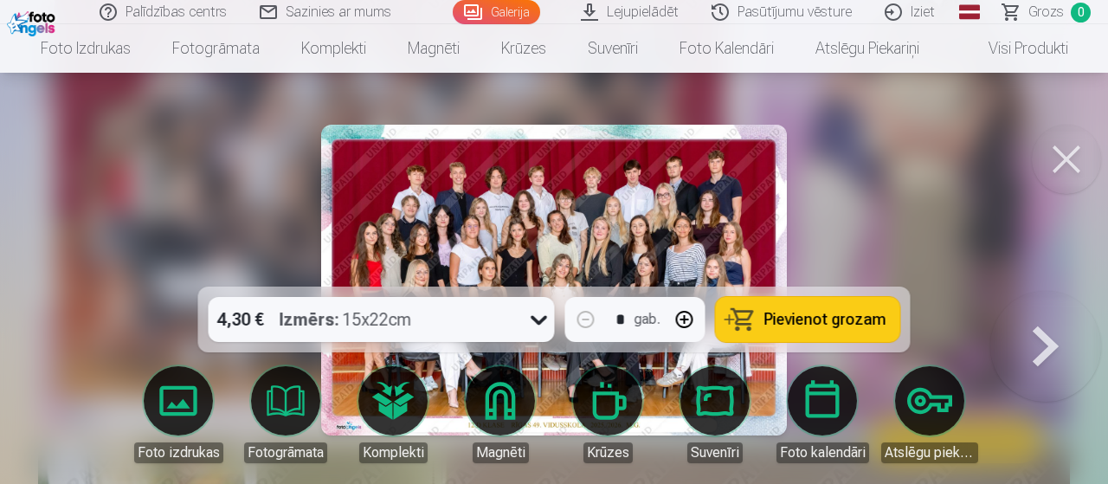
click at [79, 100] on div at bounding box center [554, 242] width 1108 height 484
